Goal: Task Accomplishment & Management: Manage account settings

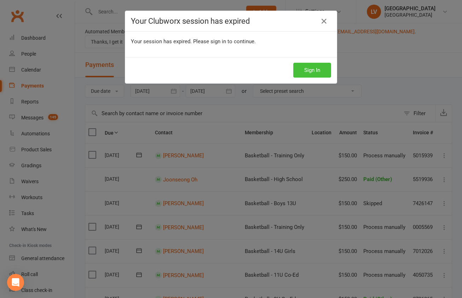
scroll to position [339, 0]
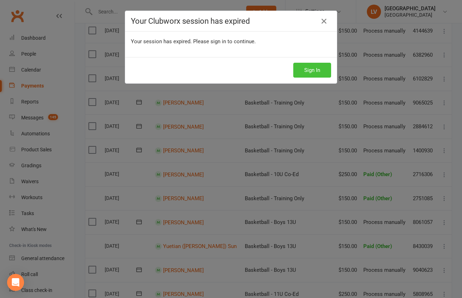
click at [322, 69] on button "Sign In" at bounding box center [312, 70] width 38 height 15
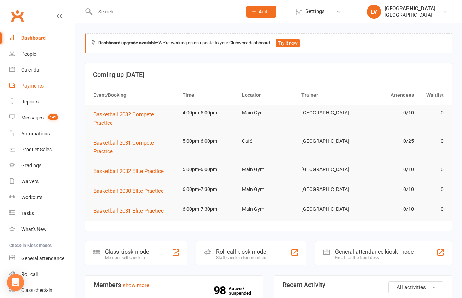
click at [32, 88] on div "Payments" at bounding box center [32, 86] width 22 height 6
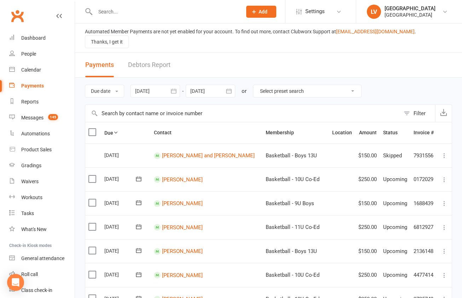
click at [210, 85] on div at bounding box center [211, 91] width 50 height 13
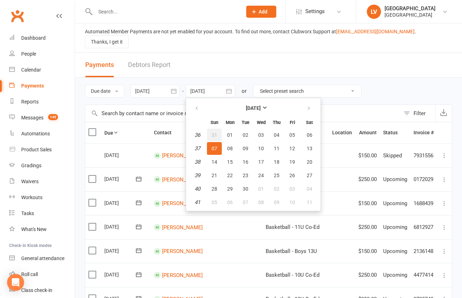
click at [215, 132] on span "31" at bounding box center [215, 135] width 6 height 6
type input "31 Aug 2025"
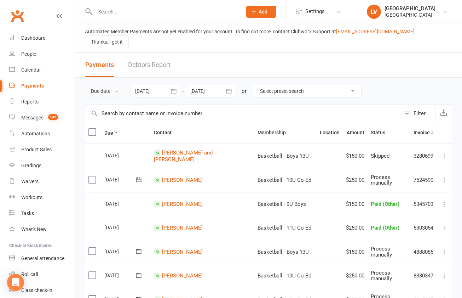
click at [104, 85] on button "Due date" at bounding box center [104, 91] width 39 height 13
click at [409, 108] on button "Filter" at bounding box center [417, 113] width 35 height 17
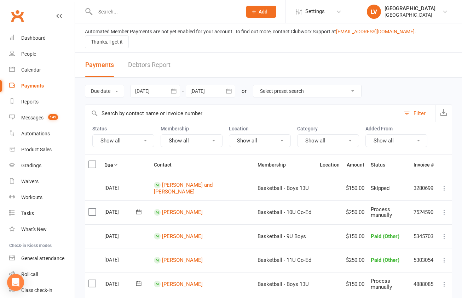
click at [105, 134] on button "Show all" at bounding box center [123, 140] width 62 height 13
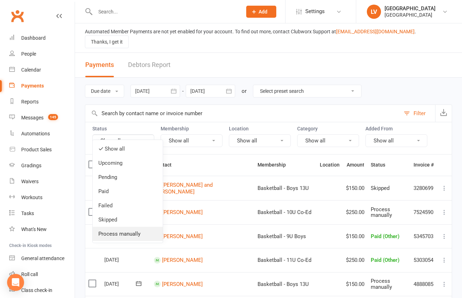
click at [125, 237] on link "Process manually" at bounding box center [128, 233] width 70 height 14
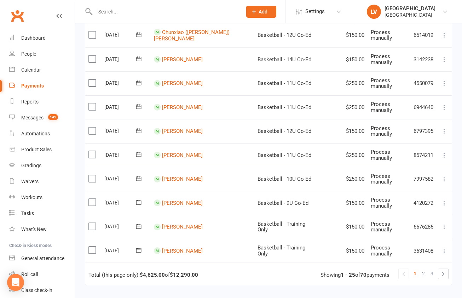
scroll to position [521, 0]
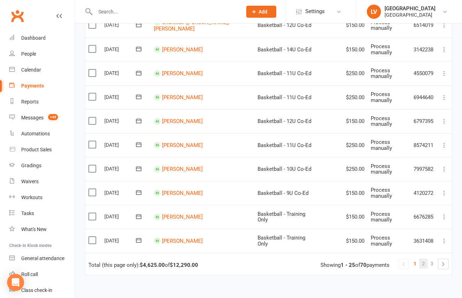
click at [423, 258] on span "2" at bounding box center [423, 263] width 3 height 10
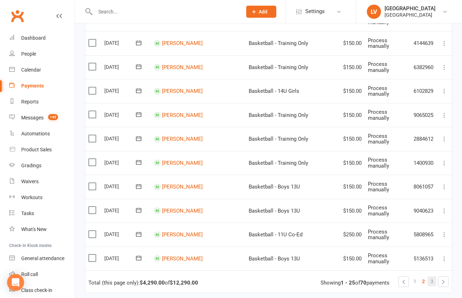
click at [432, 276] on span "3" at bounding box center [432, 281] width 3 height 10
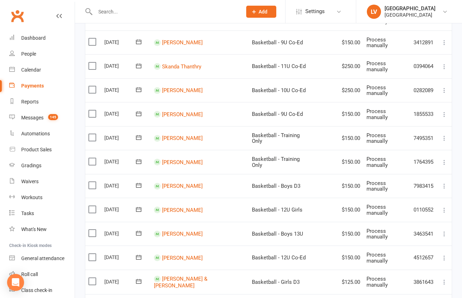
scroll to position [282, 0]
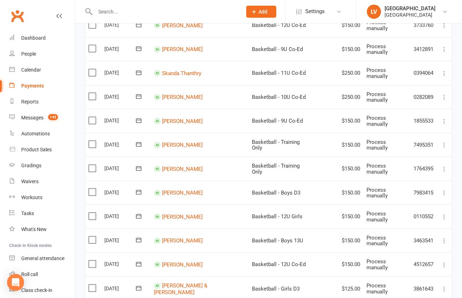
click at [92, 117] on label at bounding box center [93, 120] width 10 height 7
click at [92, 117] on input "checkbox" at bounding box center [90, 117] width 5 height 0
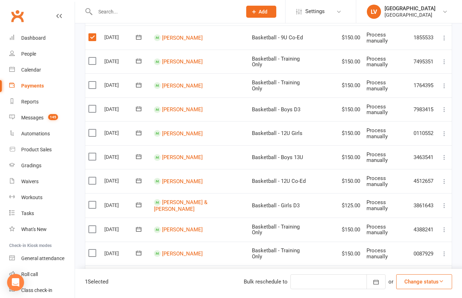
scroll to position [367, 0]
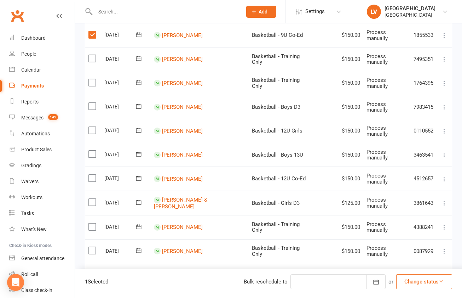
click at [92, 174] on label at bounding box center [93, 177] width 10 height 7
click at [92, 174] on input "checkbox" at bounding box center [90, 174] width 5 height 0
click at [92, 174] on label at bounding box center [93, 177] width 10 height 7
click at [92, 174] on input "checkbox" at bounding box center [90, 174] width 5 height 0
drag, startPoint x: 423, startPoint y: 279, endPoint x: 423, endPoint y: 268, distance: 10.6
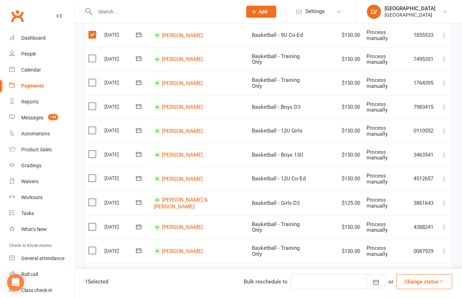
click at [423, 279] on button "Change status" at bounding box center [424, 281] width 56 height 15
click at [416, 251] on link "Paid (Other)" at bounding box center [417, 248] width 70 height 14
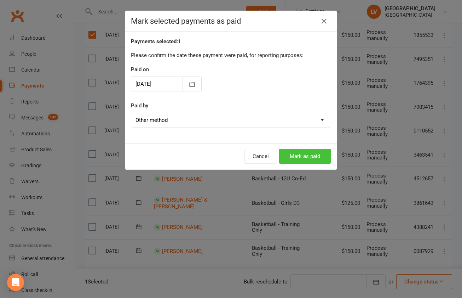
click at [309, 155] on button "Mark as paid" at bounding box center [305, 156] width 52 height 15
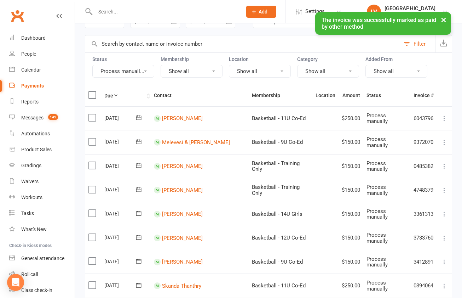
scroll to position [0, 0]
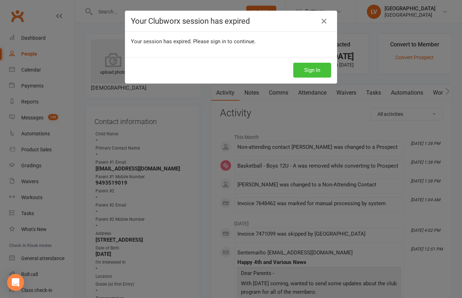
click at [320, 73] on button "Sign In" at bounding box center [312, 70] width 38 height 15
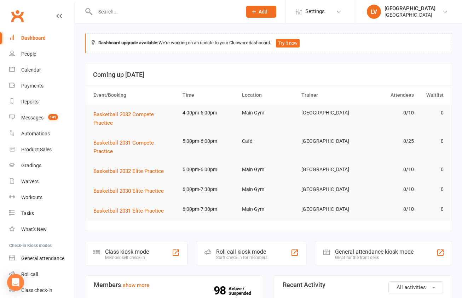
click at [151, 15] on input "text" at bounding box center [165, 12] width 144 height 10
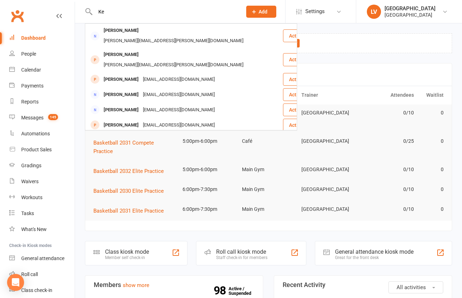
type input "K"
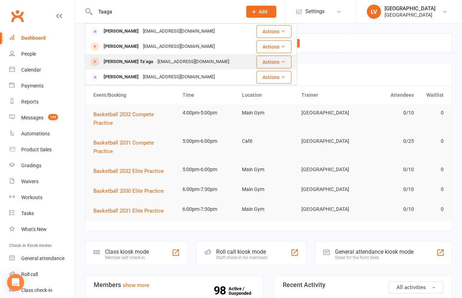
type input "Taaga"
click at [155, 62] on div "[EMAIL_ADDRESS][DOMAIN_NAME]" at bounding box center [193, 62] width 76 height 10
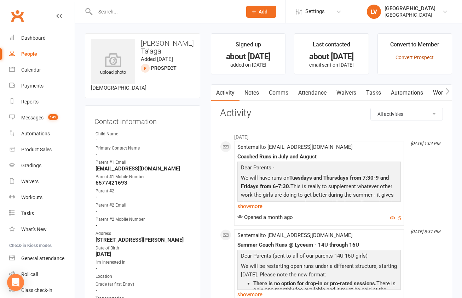
click at [406, 56] on link "Convert Prospect" at bounding box center [415, 57] width 38 height 6
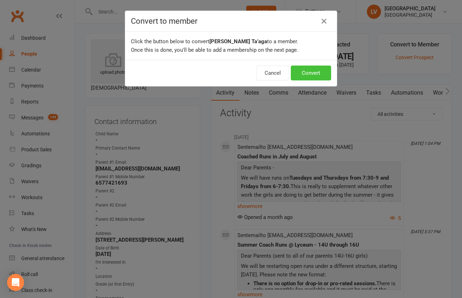
click at [299, 76] on button "Convert" at bounding box center [311, 72] width 40 height 15
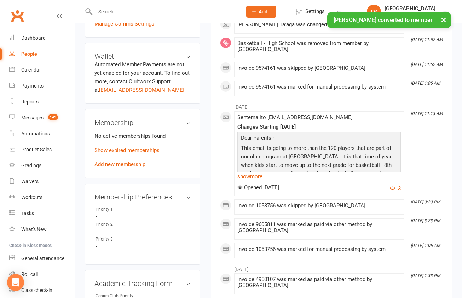
scroll to position [372, 0]
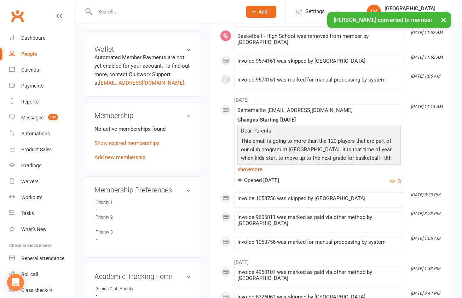
click at [116, 158] on link "Add new membership" at bounding box center [119, 157] width 51 height 6
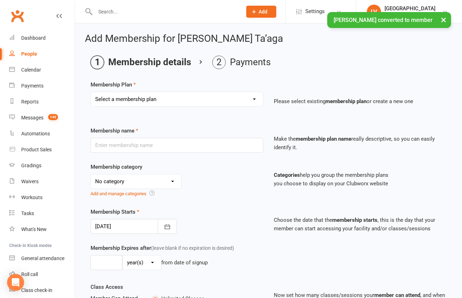
click at [91, 92] on select "Select a membership plan Create new Membership Plan Basketball - 9U Co-Ed Baske…" at bounding box center [177, 99] width 172 height 14
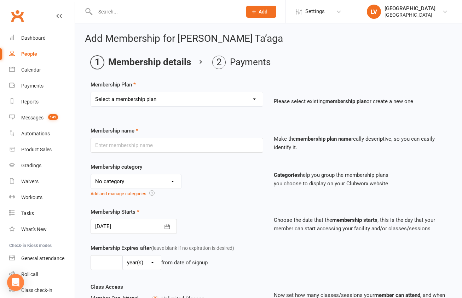
select select "11"
click option "Basketball - Training Only" at bounding box center [0, 0] width 0 height 0
type input "Basketball - Training Only"
select select "2"
type input "0"
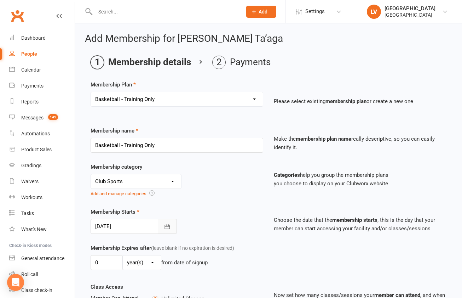
click at [169, 229] on icon "button" at bounding box center [167, 226] width 5 height 5
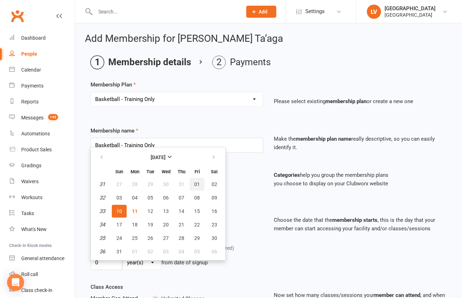
click at [196, 184] on span "01" at bounding box center [197, 184] width 6 height 6
type input "01 Aug 2025"
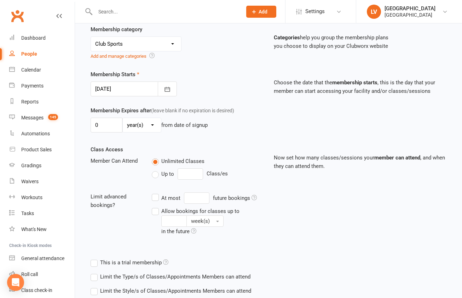
scroll to position [183, 0]
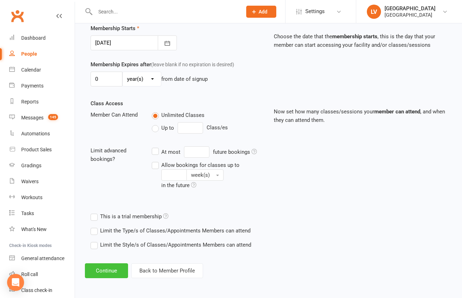
drag, startPoint x: 105, startPoint y: 271, endPoint x: 107, endPoint y: 267, distance: 4.7
click at [105, 270] on button "Continue" at bounding box center [106, 270] width 43 height 15
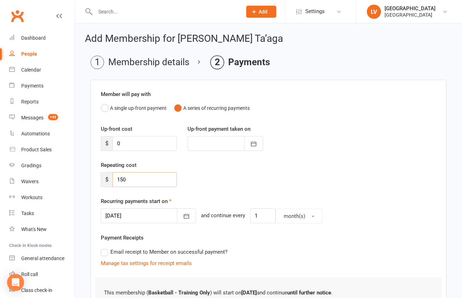
drag, startPoint x: 130, startPoint y: 183, endPoint x: 1, endPoint y: 148, distance: 133.8
click at [113, 172] on input "150" at bounding box center [145, 179] width 64 height 15
type input "125"
click at [299, 136] on div "Up-front cost $ 0 Up-front payment taken on August 2025 Sun Mon Tue Wed Thu Fri…" at bounding box center [269, 143] width 346 height 36
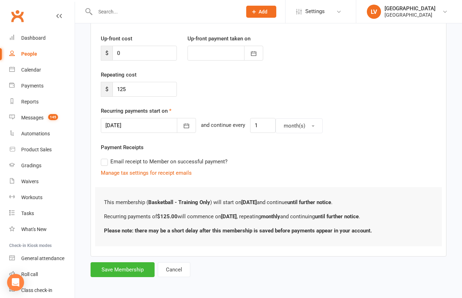
scroll to position [91, 0]
click at [130, 268] on button "Save Membership" at bounding box center [123, 269] width 64 height 15
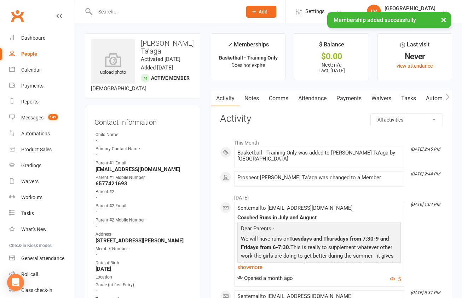
click at [354, 96] on link "Payments" at bounding box center [349, 98] width 35 height 16
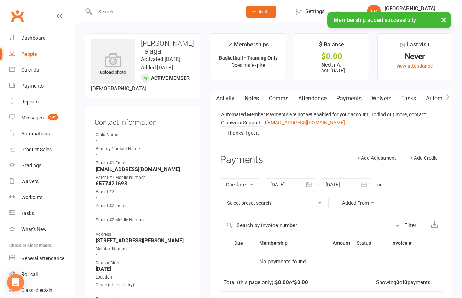
click at [219, 98] on button "button" at bounding box center [215, 98] width 9 height 16
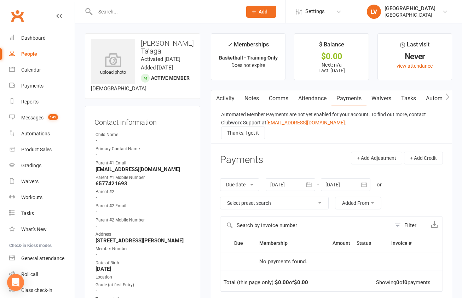
click at [343, 96] on link "Payments" at bounding box center [349, 98] width 35 height 16
click at [225, 99] on link "Activity" at bounding box center [225, 98] width 28 height 16
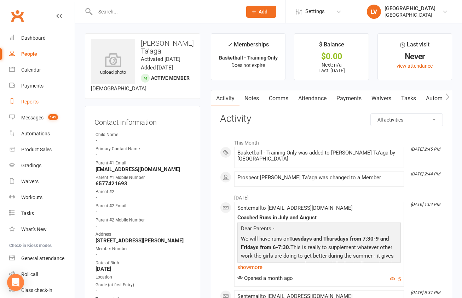
click at [30, 103] on div "Reports" at bounding box center [29, 102] width 17 height 6
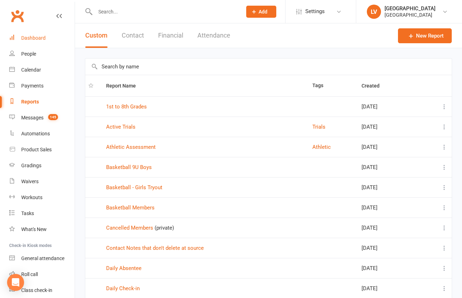
click at [35, 38] on div "Dashboard" at bounding box center [33, 38] width 24 height 6
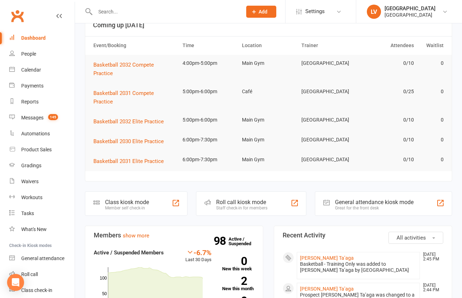
scroll to position [56, 0]
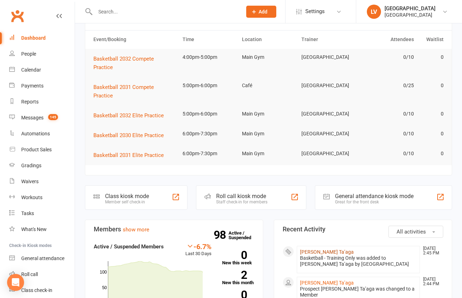
click at [327, 249] on link "[PERSON_NAME] Ta’aga" at bounding box center [327, 252] width 54 height 6
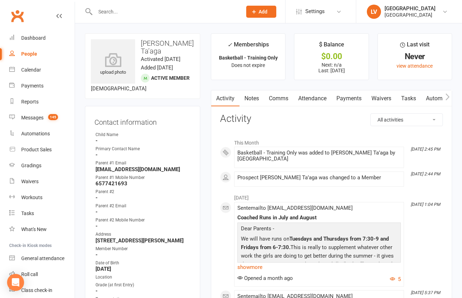
click at [356, 93] on link "Payments" at bounding box center [349, 98] width 35 height 16
